Goal: Task Accomplishment & Management: Use online tool/utility

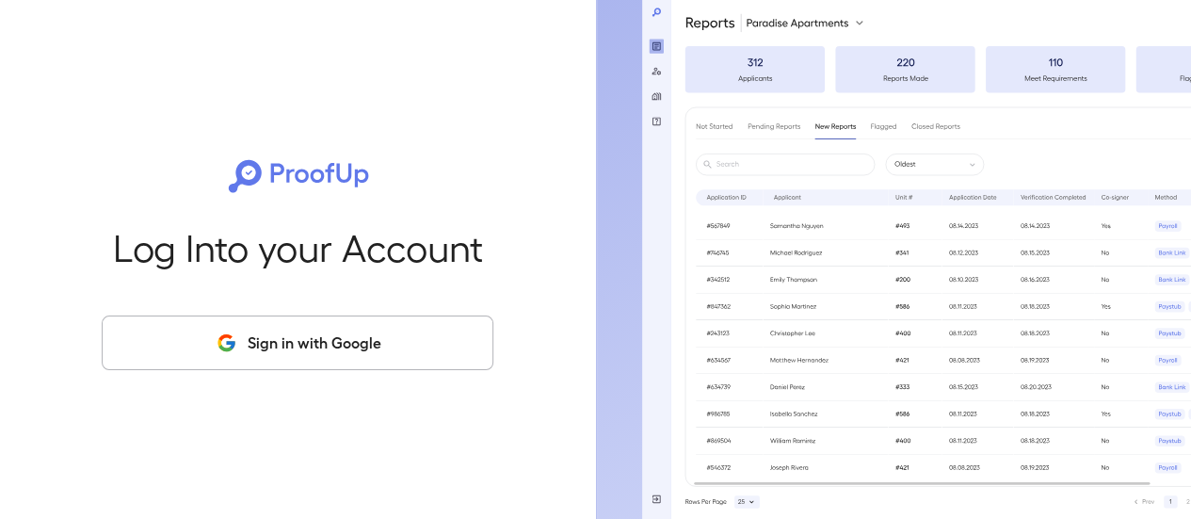
click at [388, 348] on button "Sign in with Google" at bounding box center [298, 342] width 392 height 55
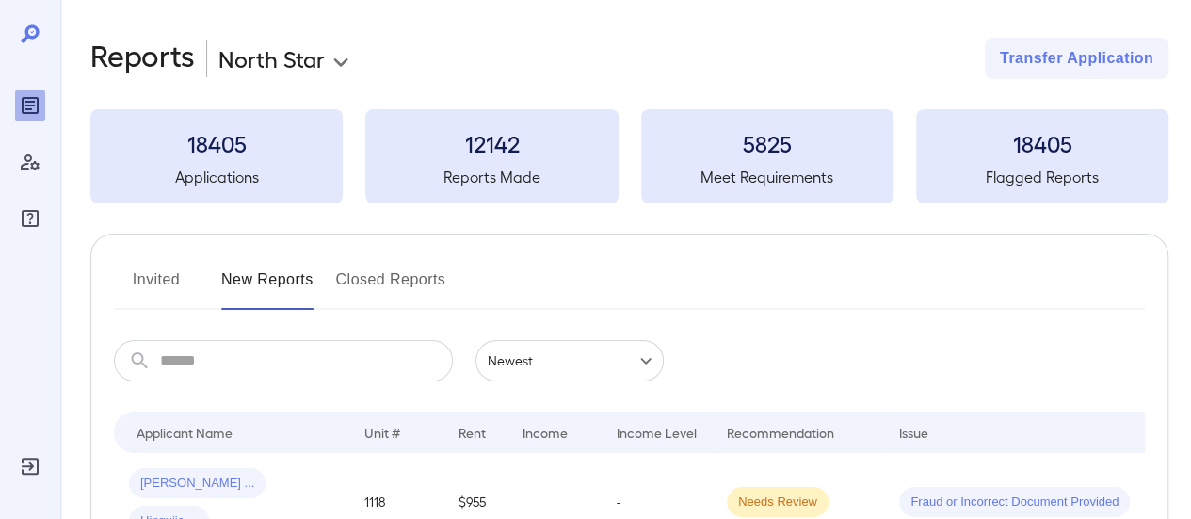
click at [187, 476] on span "Jerferson ..." at bounding box center [197, 484] width 137 height 18
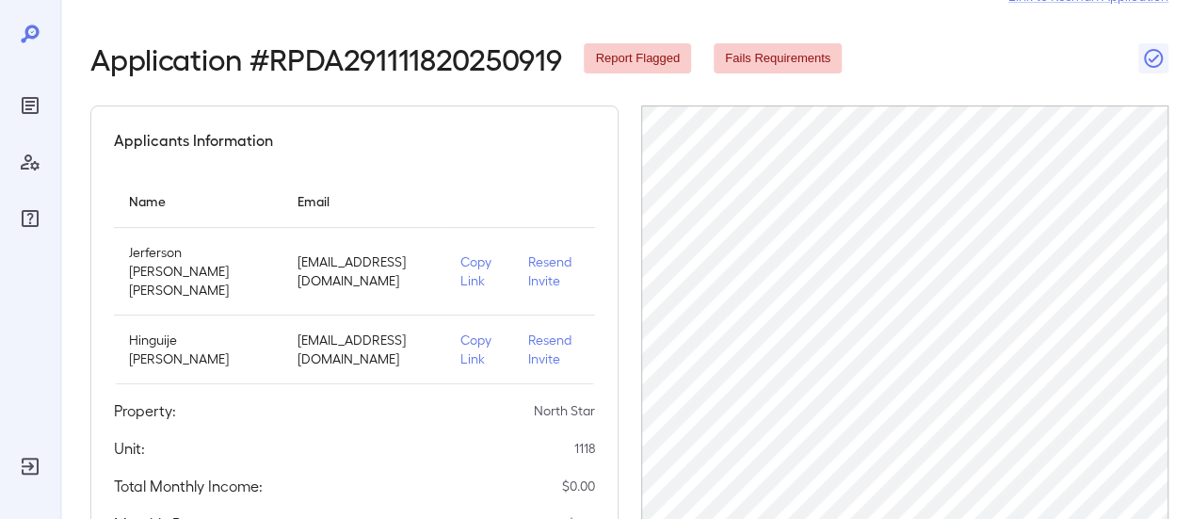
scroll to position [94, 0]
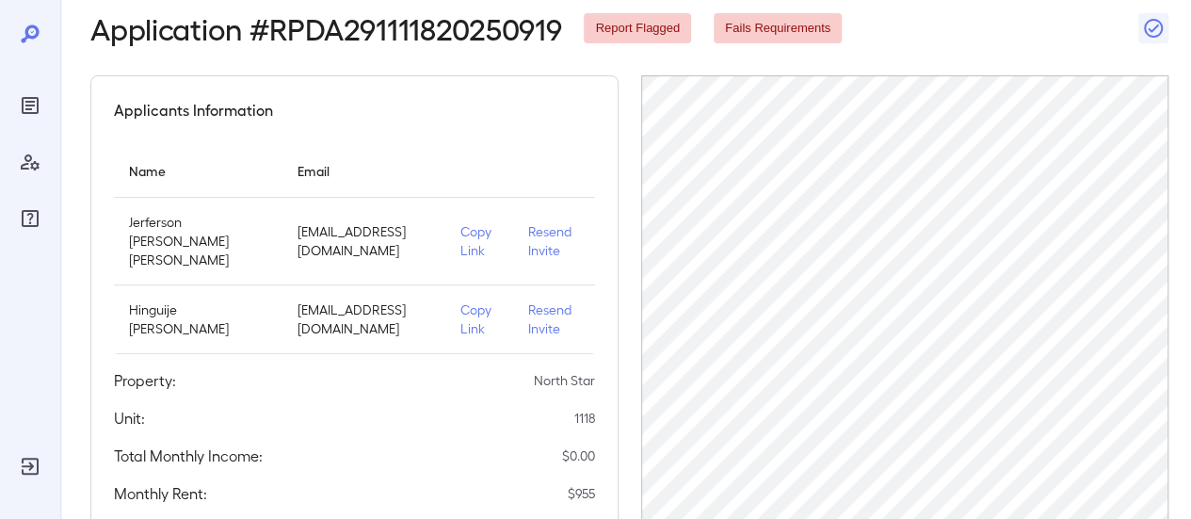
click at [469, 243] on p "Copy Link" at bounding box center [479, 241] width 38 height 38
click at [463, 226] on p "Copy Link" at bounding box center [479, 241] width 38 height 38
